Goal: Transaction & Acquisition: Purchase product/service

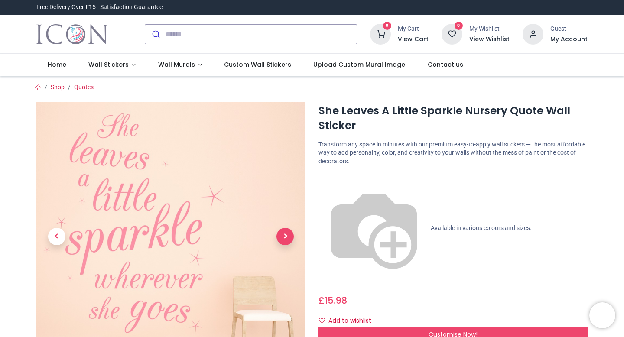
click at [288, 232] on span "Next" at bounding box center [284, 236] width 17 height 17
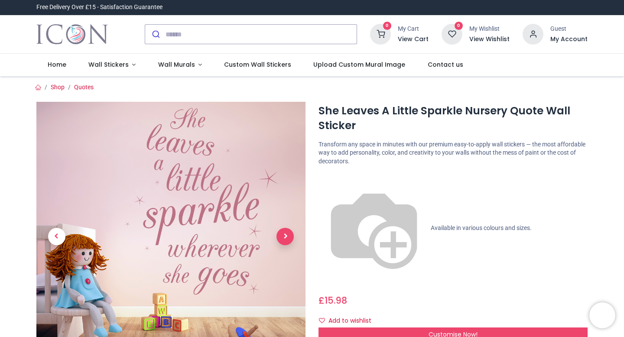
click at [288, 232] on span "Next" at bounding box center [284, 236] width 17 height 17
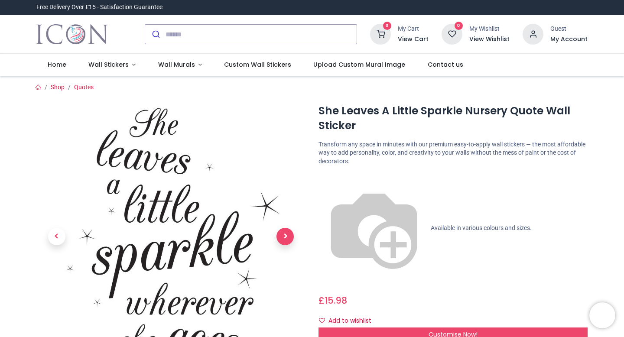
click at [288, 232] on span "Next" at bounding box center [284, 236] width 17 height 17
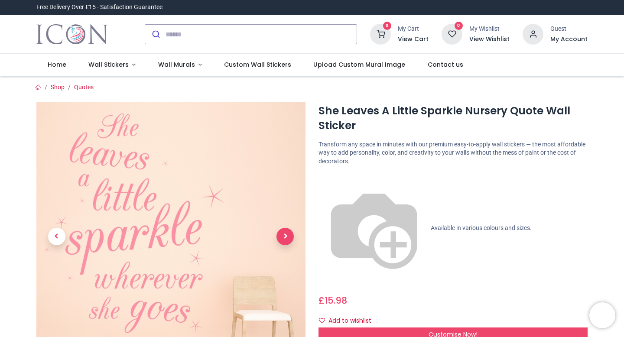
click at [288, 232] on span "Next" at bounding box center [284, 236] width 17 height 17
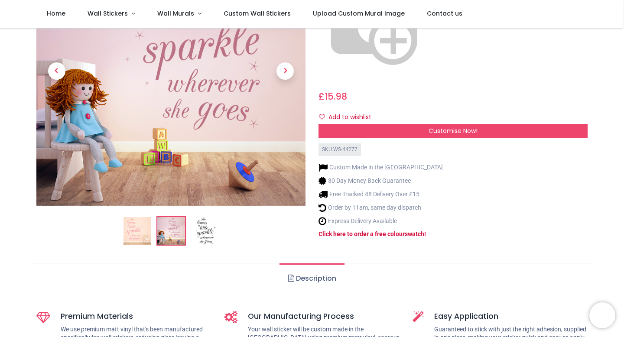
scroll to position [156, 0]
